Goal: Task Accomplishment & Management: Use online tool/utility

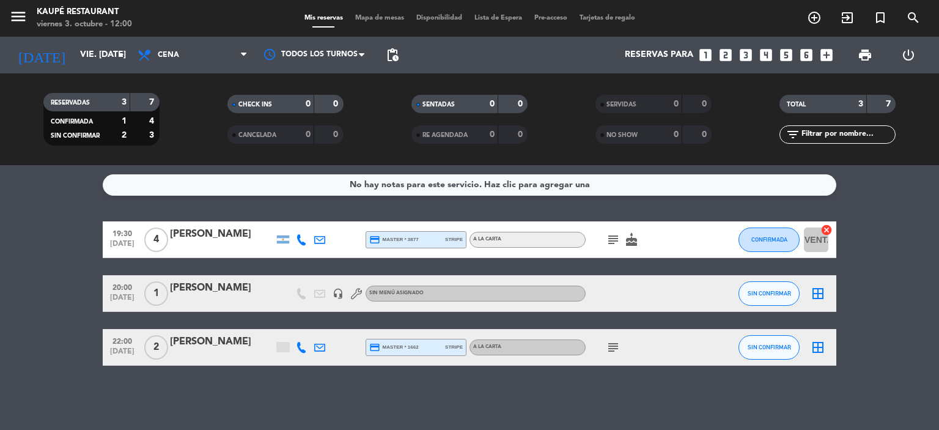
click at [617, 344] on icon "subject" at bounding box center [613, 347] width 15 height 15
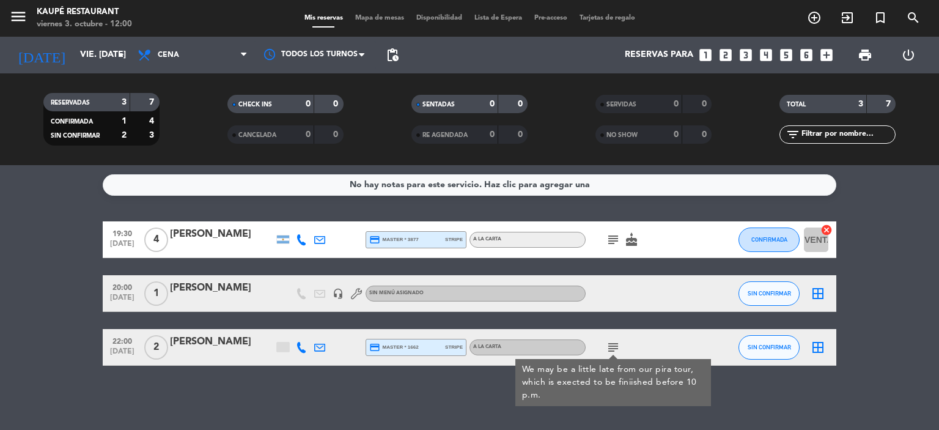
click at [21, 329] on bookings-row "19:30 [DATE] 4 [PERSON_NAME] credit_card master * 3877 stripe A LA CARTA subjec…" at bounding box center [469, 293] width 939 height 144
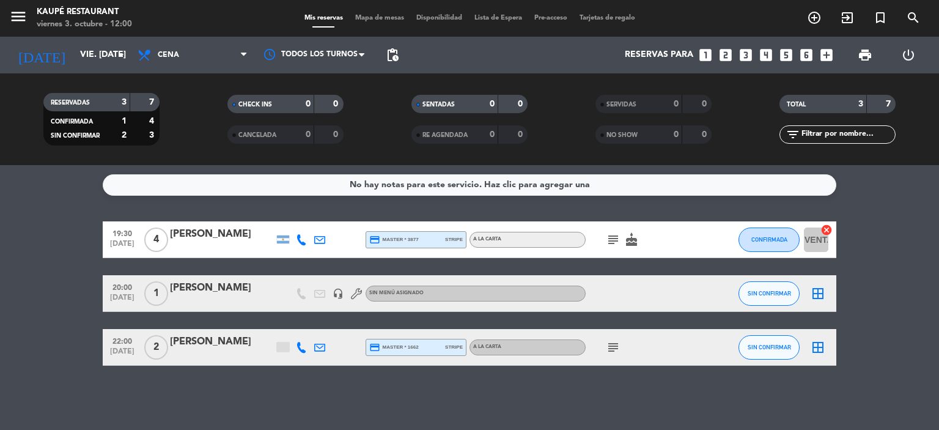
click at [320, 345] on icon at bounding box center [319, 347] width 11 height 11
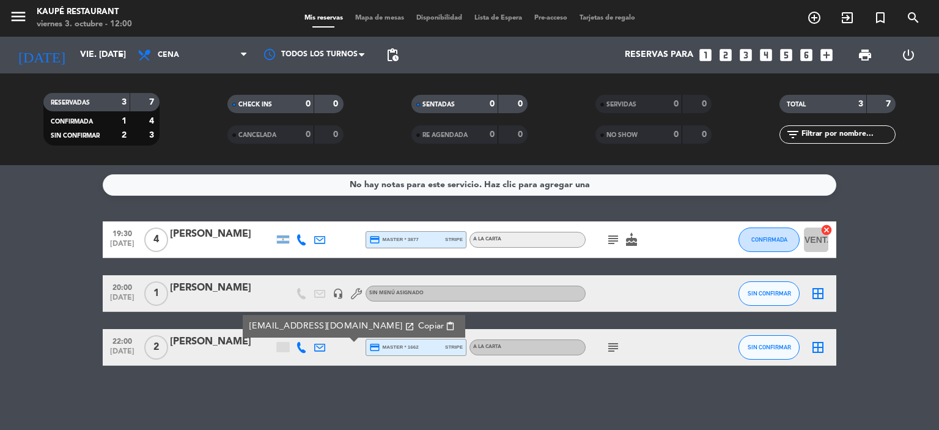
click at [42, 344] on bookings-row "19:30 [DATE] 4 [PERSON_NAME] credit_card master * 3877 stripe A LA CARTA subjec…" at bounding box center [469, 293] width 939 height 144
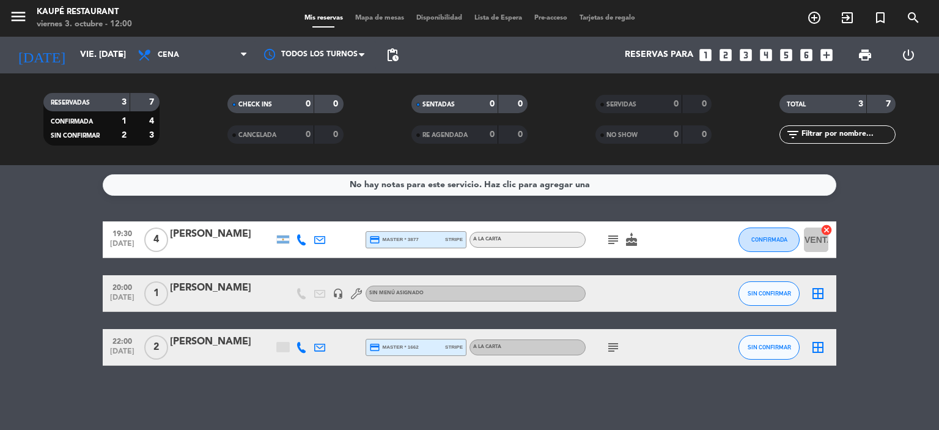
click at [815, 291] on icon "border_all" at bounding box center [817, 293] width 15 height 15
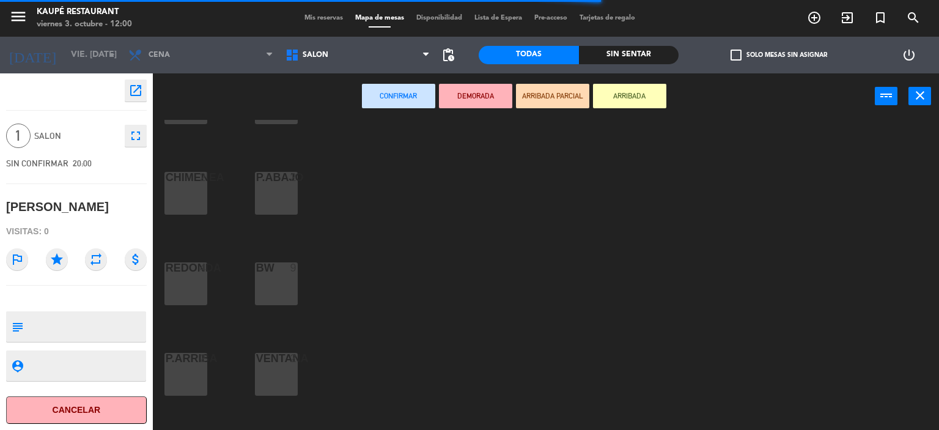
scroll to position [61, 0]
click at [284, 371] on div "VENTANA 2" at bounding box center [276, 373] width 43 height 43
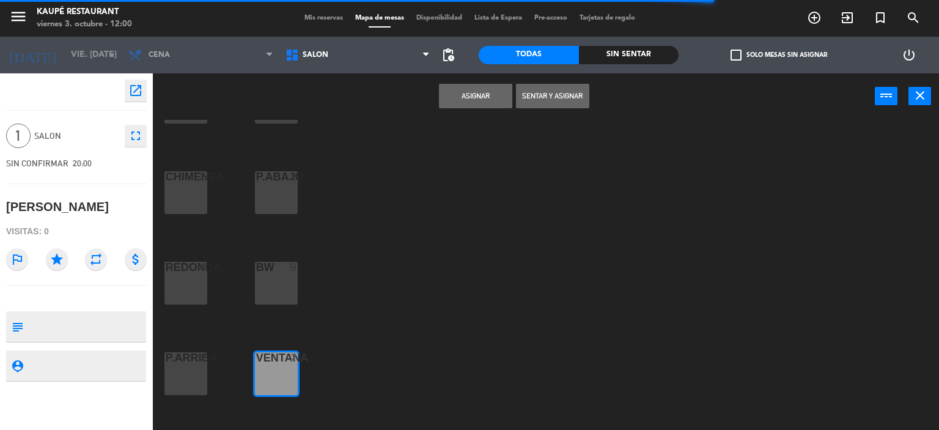
click at [461, 99] on button "Asignar" at bounding box center [475, 96] width 73 height 24
